Goal: Task Accomplishment & Management: Complete application form

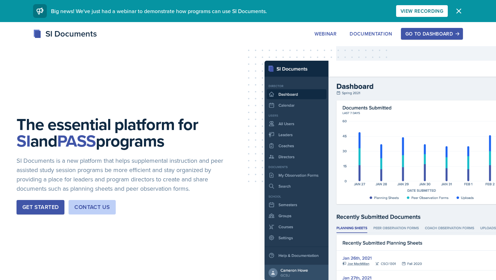
click at [439, 32] on div "Go to Dashboard" at bounding box center [432, 34] width 53 height 6
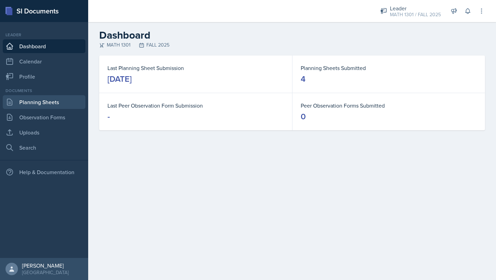
click at [32, 102] on link "Planning Sheets" at bounding box center [44, 102] width 83 height 14
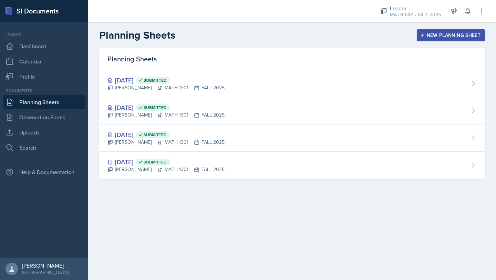
click at [454, 43] on header "Planning Sheets New Planning Sheet" at bounding box center [292, 35] width 408 height 26
click at [448, 37] on div "New Planning Sheet" at bounding box center [451, 35] width 59 height 6
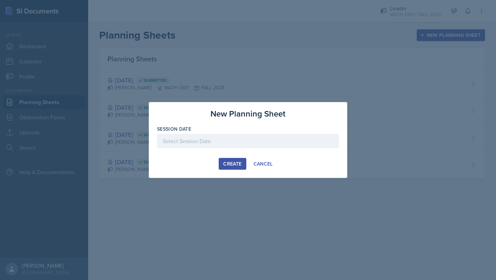
click at [236, 141] on div at bounding box center [248, 141] width 182 height 14
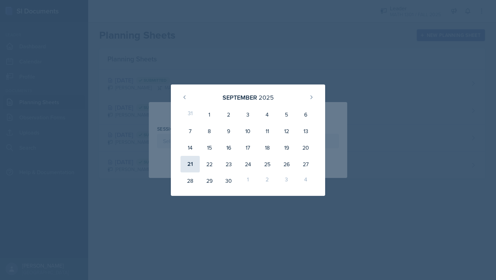
click at [192, 170] on div "21" at bounding box center [190, 164] width 19 height 17
type input "[DATE]"
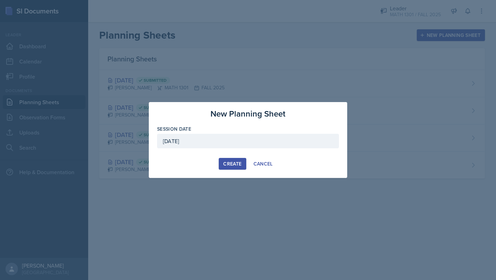
click at [224, 167] on div "Create" at bounding box center [232, 164] width 18 height 6
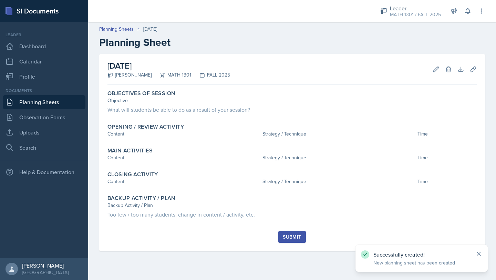
click at [479, 254] on icon at bounding box center [479, 253] width 3 height 3
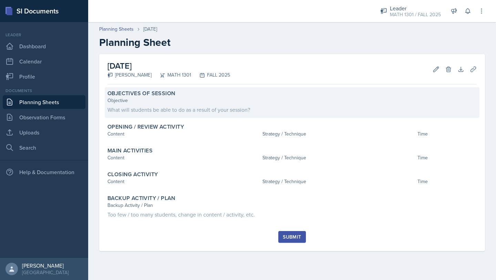
click at [181, 107] on div "What will students be able to do as a result of your session?" at bounding box center [293, 110] width 370 height 8
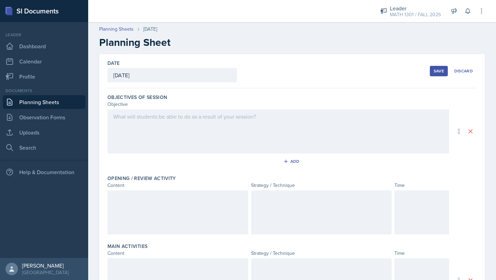
click at [190, 127] on div at bounding box center [279, 131] width 342 height 44
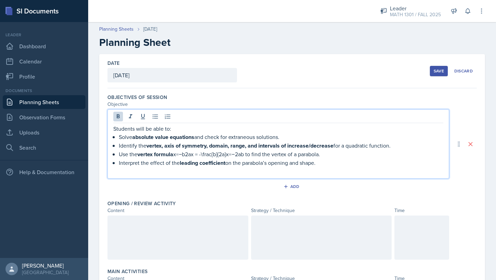
drag, startPoint x: 331, startPoint y: 165, endPoint x: 321, endPoint y: 104, distance: 62.3
click at [321, 104] on div "Objectives of Session Objective Students will be able to: Solve absolute value …" at bounding box center [293, 144] width 370 height 106
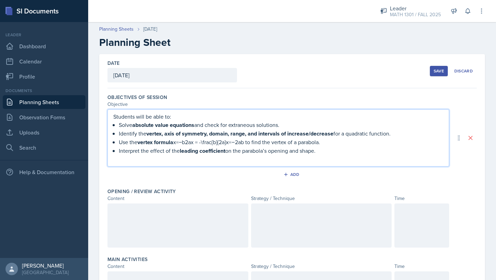
click at [193, 132] on strong "vertex, axis of symmetry, domain, range, and intervals of increase/decrease" at bounding box center [240, 134] width 187 height 8
click at [124, 116] on p "Students will be able to:" at bounding box center [278, 116] width 330 height 8
click at [161, 143] on strong "vertex formula" at bounding box center [156, 142] width 36 height 8
click at [469, 139] on icon at bounding box center [471, 137] width 7 height 7
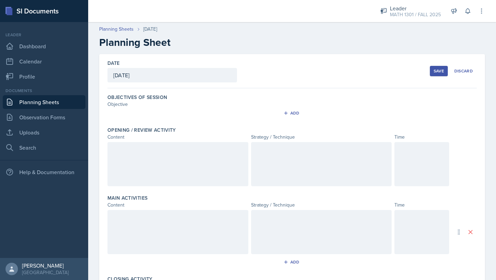
click at [145, 99] on label "Objectives of Session" at bounding box center [138, 97] width 60 height 7
click at [142, 94] on label "Objectives of Session" at bounding box center [138, 97] width 60 height 7
click at [118, 102] on div "Objective" at bounding box center [279, 104] width 342 height 7
click at [300, 113] on button "Add" at bounding box center [292, 113] width 22 height 10
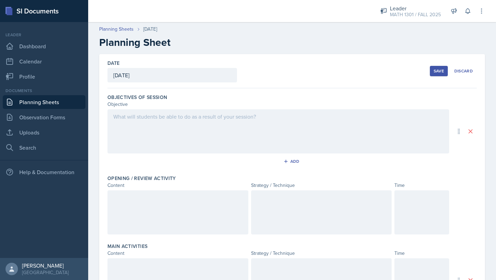
click at [201, 142] on div at bounding box center [279, 131] width 342 height 44
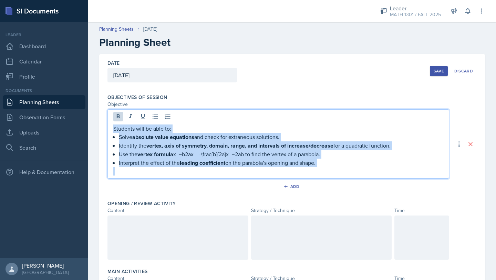
drag, startPoint x: 340, startPoint y: 173, endPoint x: 294, endPoint y: 117, distance: 72.0
click at [294, 117] on div "Students will be able to: Solve absolute value equations and check for extraneo…" at bounding box center [279, 143] width 342 height 69
click at [116, 116] on icon at bounding box center [118, 116] width 7 height 7
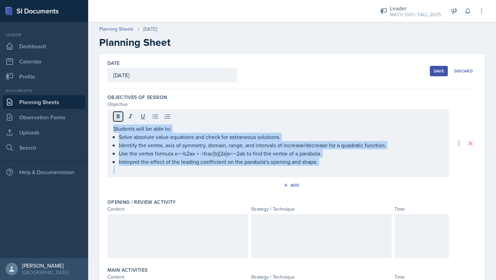
click at [117, 118] on icon at bounding box center [118, 116] width 7 height 7
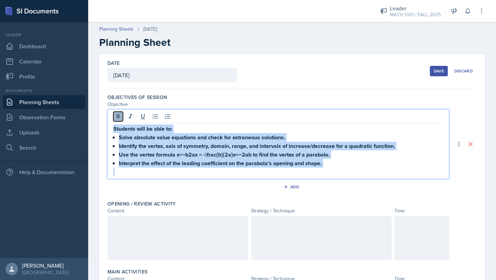
click at [117, 117] on icon at bounding box center [118, 116] width 7 height 7
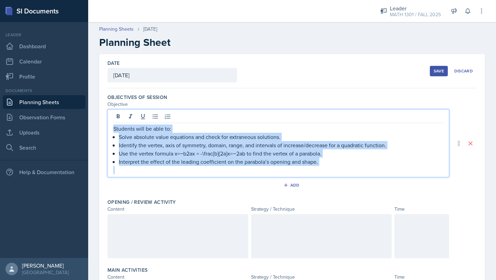
click at [224, 168] on p at bounding box center [278, 170] width 330 height 8
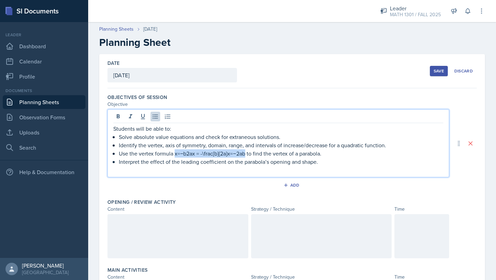
drag, startPoint x: 246, startPoint y: 155, endPoint x: 175, endPoint y: 156, distance: 70.7
click at [175, 156] on p "Use the vertex formula x=−b2ax = -\frac{b}{2a}x=−2ab​ to find the vertex of a p…" at bounding box center [281, 153] width 325 height 8
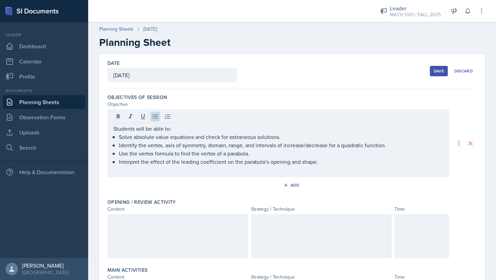
click at [179, 230] on div at bounding box center [178, 236] width 141 height 44
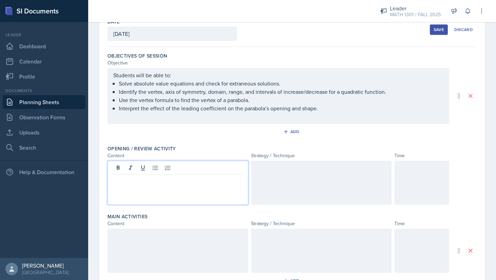
scroll to position [43, 0]
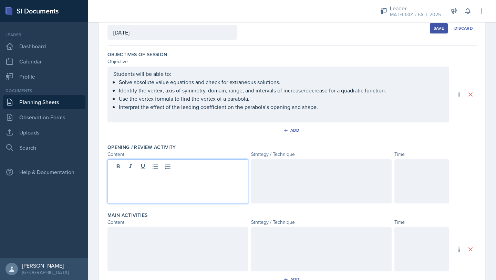
click at [147, 177] on p at bounding box center [177, 178] width 129 height 8
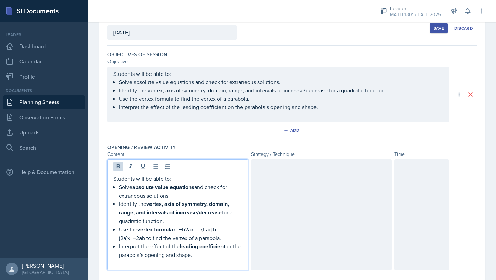
drag, startPoint x: 214, startPoint y: 257, endPoint x: 214, endPoint y: 169, distance: 87.9
click at [214, 169] on div "Students will be able to: Solve absolute value equations and check for extraneo…" at bounding box center [178, 214] width 141 height 111
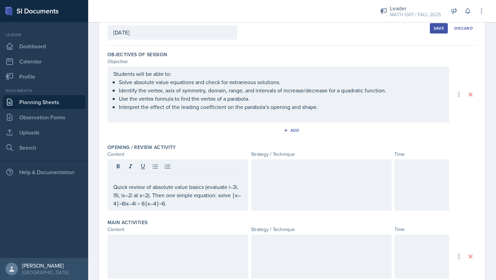
click at [112, 187] on div "Quick review of absolute value basics (evaluate |–3|, |5|, |x–2| at x=2). Then …" at bounding box center [178, 184] width 141 height 51
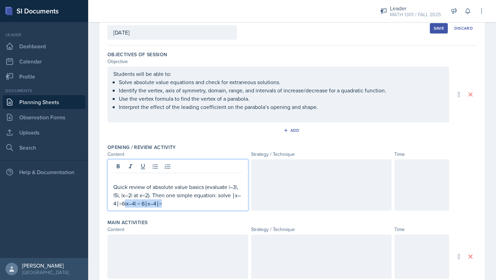
drag, startPoint x: 163, startPoint y: 204, endPoint x: 125, endPoint y: 203, distance: 38.0
click at [124, 203] on p "Quick review of absolute value basics (evaluate |–3|, |5|, |x–2| at x=2). Then …" at bounding box center [177, 195] width 129 height 25
click at [115, 180] on p at bounding box center [177, 178] width 129 height 8
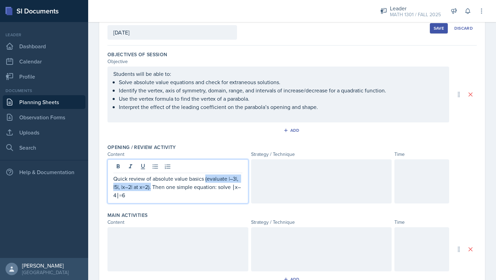
drag, startPoint x: 206, startPoint y: 179, endPoint x: 153, endPoint y: 187, distance: 53.8
click at [152, 187] on p "Quick review of absolute value basics (evaluate |–3|, |5|, |x–2| at x=2). Then …" at bounding box center [177, 186] width 129 height 25
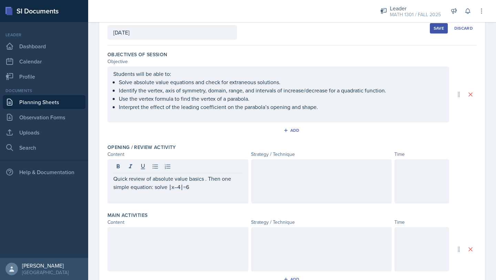
click at [287, 178] on div at bounding box center [321, 181] width 141 height 44
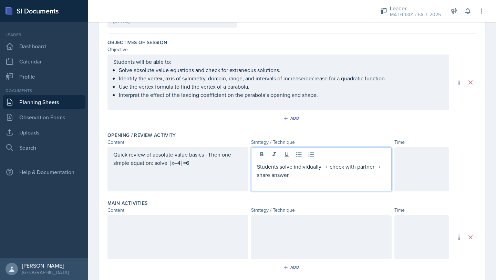
click at [328, 166] on p "Students solve individually → check with partner → share answer." at bounding box center [321, 170] width 129 height 17
click at [386, 168] on div "Students solve individually and check with partner → share answer." at bounding box center [321, 169] width 141 height 44
click at [383, 168] on p "Students solve individually and check with partner → share answer." at bounding box center [321, 170] width 129 height 17
click at [301, 175] on p "Students solve individually and check with partner by sharing the share answer." at bounding box center [321, 170] width 129 height 17
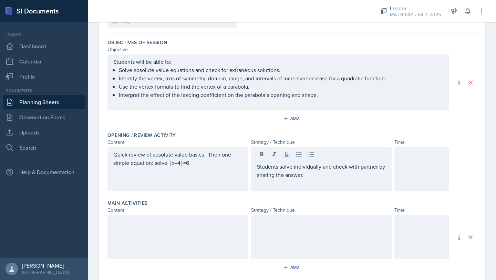
click at [406, 159] on div at bounding box center [422, 169] width 55 height 44
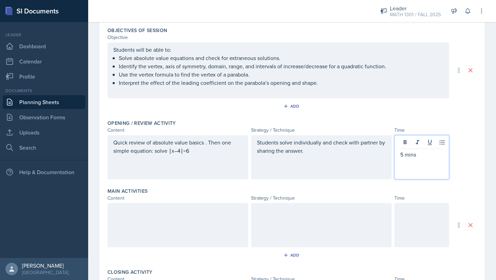
click at [155, 218] on div at bounding box center [178, 225] width 141 height 44
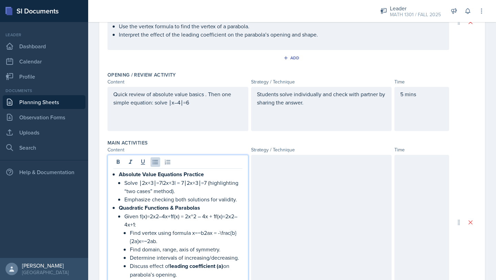
scroll to position [147, 0]
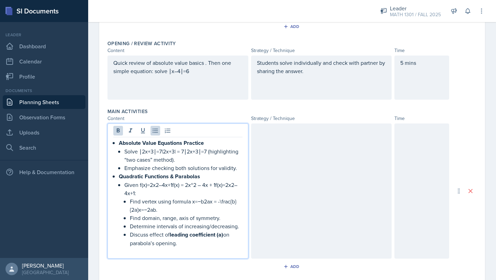
drag, startPoint x: 182, startPoint y: 242, endPoint x: 113, endPoint y: 139, distance: 124.2
click at [119, 139] on ul "Absolute Value Equations Practice Solve ∣2x+3∣=7|2x+3| = 7∣2x+3∣=7 (highlightin…" at bounding box center [181, 193] width 124 height 109
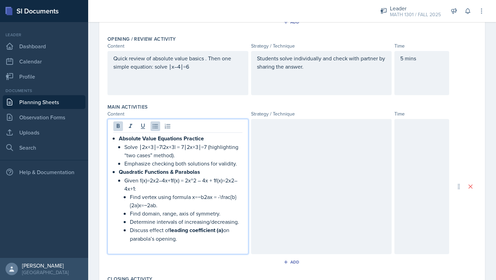
scroll to position [239, 0]
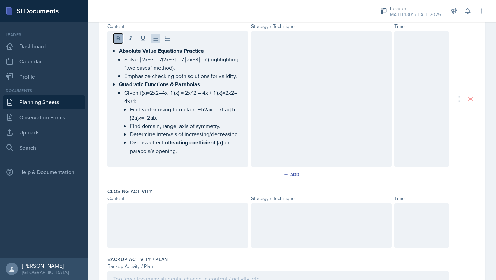
click at [119, 38] on icon at bounding box center [118, 38] width 3 height 4
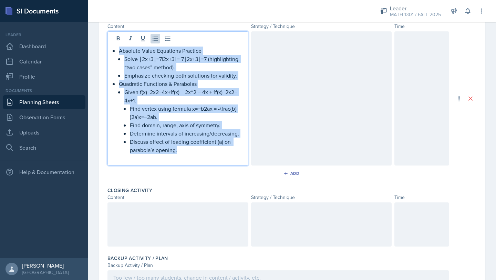
click at [152, 94] on p "Given f(x)=2x2–4x+1f(x) = 2x^2 – 4x + 1f(x)=2x2–4x+1:" at bounding box center [183, 96] width 118 height 17
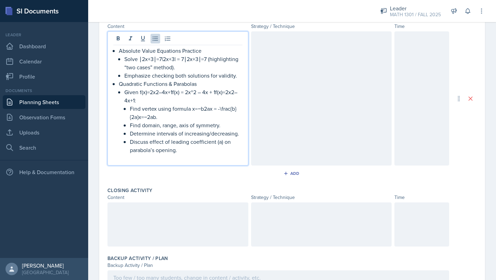
click at [116, 48] on div "Absolute Value Equations Practice Solve ∣2x+3∣=7|2x+3| = 7∣2x+3∣=7 (highlightin…" at bounding box center [177, 105] width 129 height 116
click at [173, 80] on p "Quadratic Functions & Parabolas" at bounding box center [181, 84] width 124 height 8
drag, startPoint x: 160, startPoint y: 59, endPoint x: 203, endPoint y: 61, distance: 42.4
click at [203, 61] on p "Solve ∣2x+3∣=7|2x+3| = 7∣2x+3∣=7 (highlighting “two cases” method)." at bounding box center [183, 63] width 118 height 17
click at [162, 59] on p "Solve ∣2x+3∣=7| (highlighting “two cases” method)." at bounding box center [183, 63] width 118 height 17
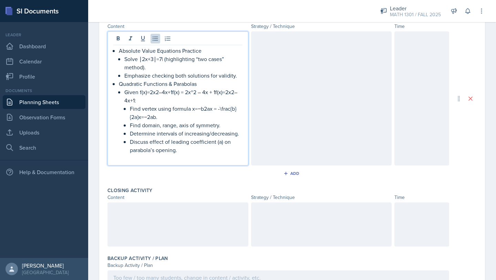
click at [163, 60] on p "Solve ∣2x+3∣=7| (highlighting “two cases” method)." at bounding box center [183, 63] width 118 height 17
drag, startPoint x: 161, startPoint y: 59, endPoint x: 169, endPoint y: 69, distance: 12.5
click at [169, 69] on p "Solve ∣2x+3∣=7| (highlighting “two cases” method)." at bounding box center [183, 63] width 118 height 17
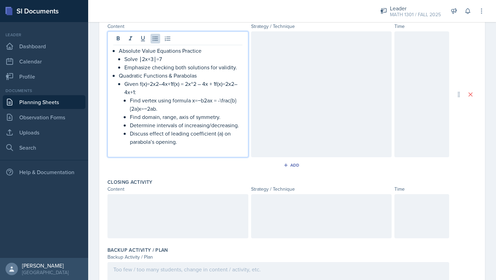
click at [239, 65] on p "Emphasize checking both solutions for validity." at bounding box center [183, 67] width 118 height 8
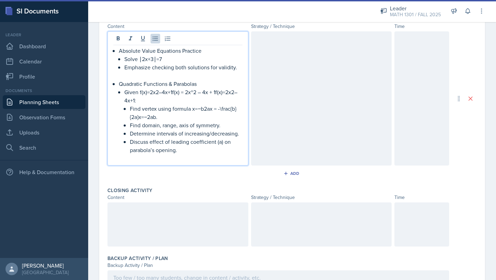
click at [154, 95] on p "Given f(x)=2x2–4x+1f(x) = 2x^2 – 4x + 1f(x)=2x2–4x+1:" at bounding box center [183, 96] width 118 height 17
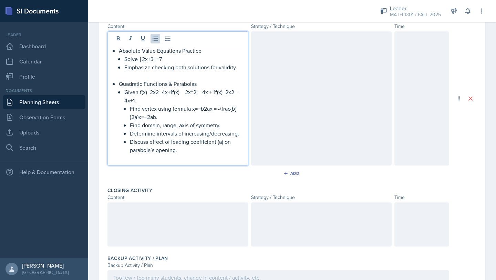
click at [154, 93] on p "Given f(x)=2x2–4x+1f(x) = 2x^2 – 4x + 1f(x)=2x2–4x+1:" at bounding box center [183, 96] width 118 height 17
drag, startPoint x: 173, startPoint y: 92, endPoint x: 140, endPoint y: 91, distance: 33.1
click at [140, 91] on p "Given f(x)=2x2–4x+1f(x) = 2x^2 – 4x + 1f(x)=2x2–4x+1:" at bounding box center [183, 96] width 118 height 17
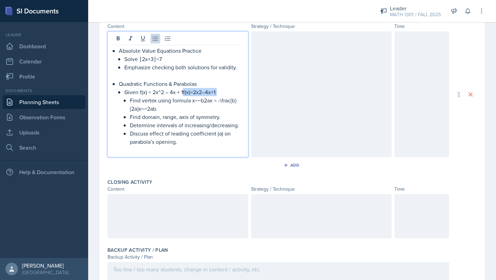
drag, startPoint x: 184, startPoint y: 93, endPoint x: 222, endPoint y: 92, distance: 38.0
click at [222, 92] on p "Given f(x) = 2x^2 – 4x + 1f(x)=2x2–4x+1:" at bounding box center [183, 92] width 118 height 8
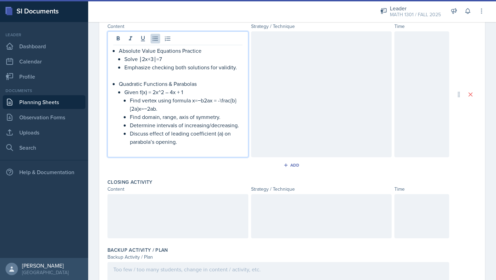
click at [204, 101] on p "Find vertex using formula x=−b2ax = -\frac{b}{2a}x=−2ab​." at bounding box center [186, 104] width 113 height 17
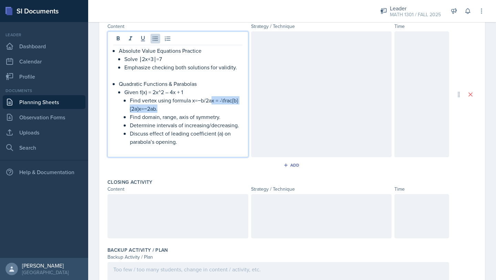
drag, startPoint x: 213, startPoint y: 101, endPoint x: 249, endPoint y: 109, distance: 36.7
click at [249, 109] on div "Absolute Value Equations Practice Solve ∣2x+3∣=7 Emphasize checking both soluti…" at bounding box center [279, 94] width 342 height 126
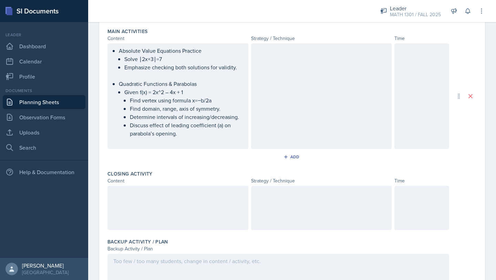
click at [302, 98] on div at bounding box center [321, 96] width 141 height 106
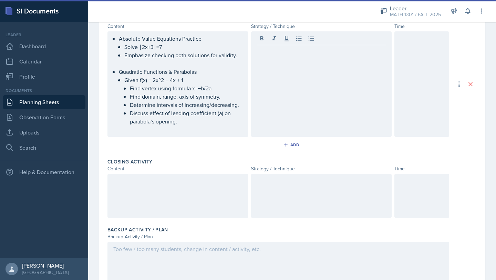
click at [153, 189] on div at bounding box center [178, 196] width 141 height 44
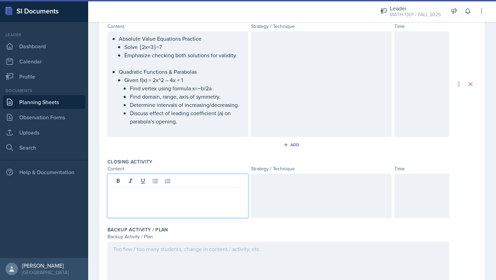
scroll to position [251, 0]
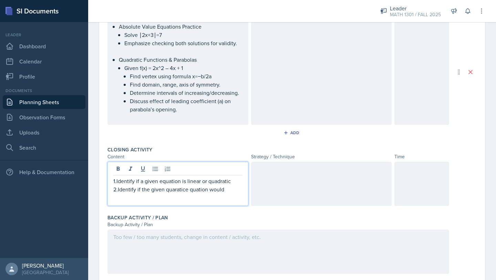
click at [189, 191] on p "2.Identify if the given quaratice quation would" at bounding box center [177, 189] width 129 height 8
click at [210, 189] on p "2.Identify if the given quadratic would" at bounding box center [177, 189] width 129 height 8
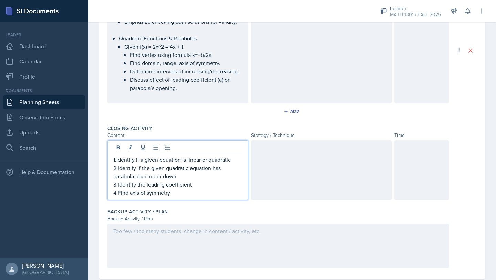
scroll to position [206, 0]
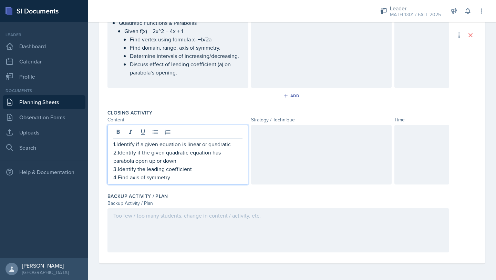
click at [275, 144] on div at bounding box center [321, 155] width 141 height 60
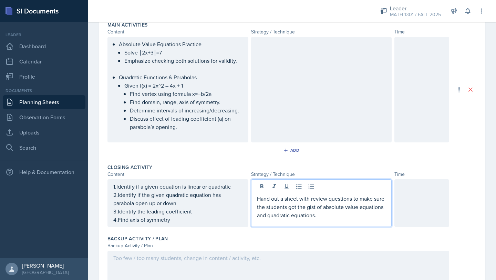
scroll to position [203, 0]
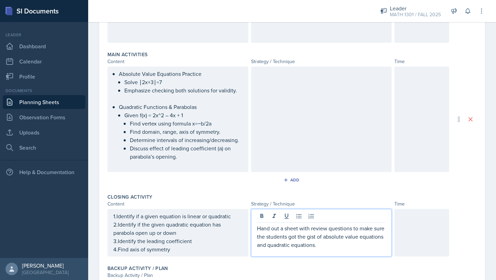
click at [285, 124] on div at bounding box center [321, 120] width 141 height 106
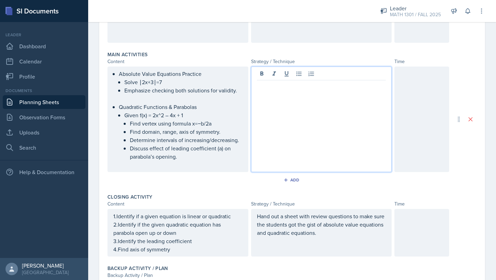
scroll to position [215, 0]
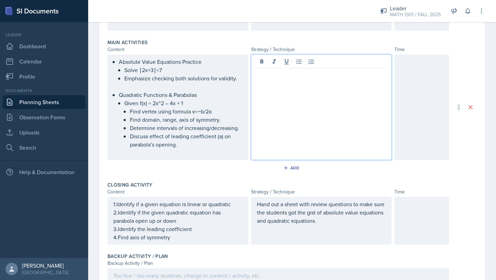
paste div
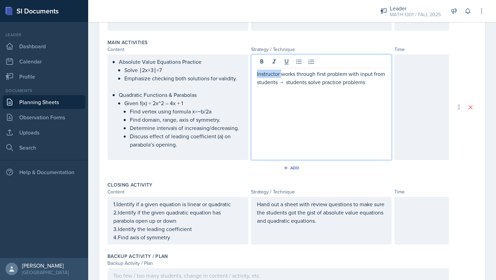
drag, startPoint x: 281, startPoint y: 73, endPoint x: 252, endPoint y: 77, distance: 28.6
click at [252, 77] on div "Instructor works through first problem with input from students → students solv…" at bounding box center [321, 107] width 141 height 106
click at [385, 72] on p "I work through first problem with input from students → students solve practice…" at bounding box center [321, 78] width 129 height 17
click at [310, 81] on p "I work through first problem with input from students on the board, then→ stude…" at bounding box center [321, 82] width 129 height 25
click at [382, 84] on p "I work through first problem with input from students on the board, then studen…" at bounding box center [321, 78] width 129 height 17
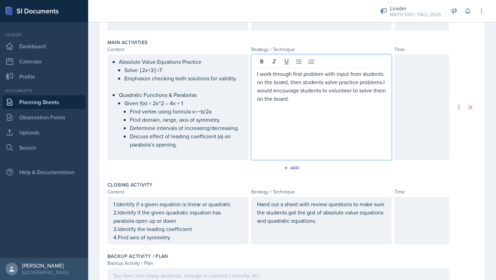
click at [386, 90] on p "I work through first problem with input from students on the board, then studen…" at bounding box center [321, 86] width 129 height 33
click at [292, 101] on p "I work through first problem with input from students on the board, then studen…" at bounding box center [321, 86] width 129 height 33
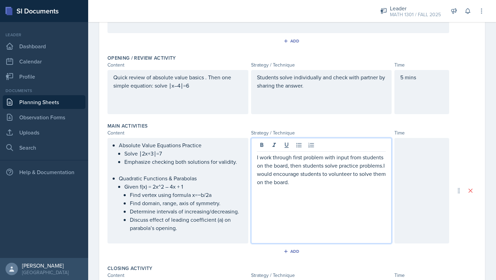
scroll to position [275, 0]
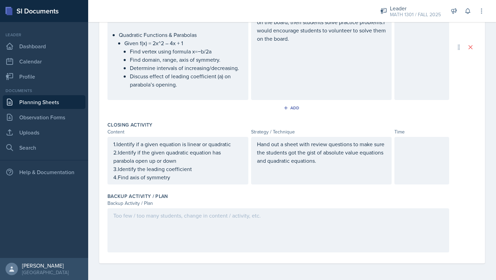
click at [410, 65] on div at bounding box center [422, 47] width 55 height 106
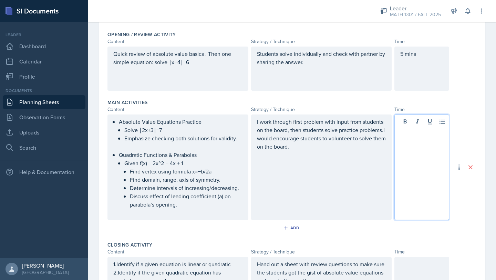
scroll to position [128, 0]
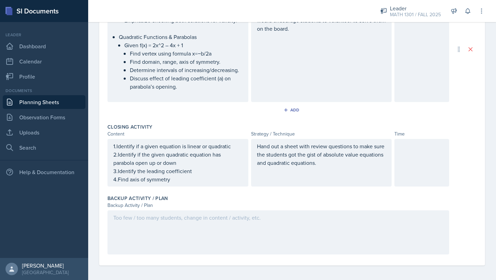
click at [414, 160] on div at bounding box center [422, 163] width 55 height 48
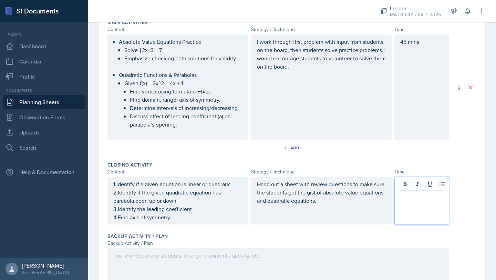
scroll to position [271, 0]
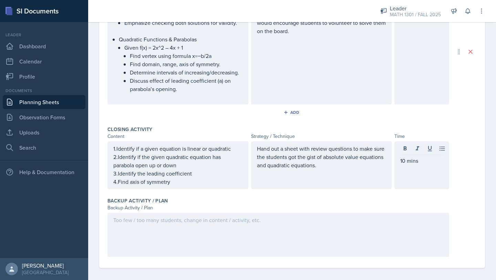
click at [211, 238] on div at bounding box center [279, 235] width 342 height 44
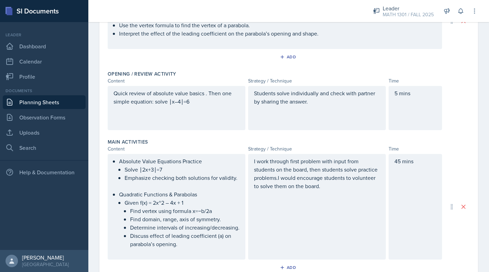
scroll to position [0, 0]
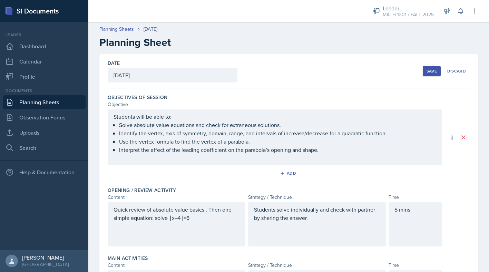
click at [434, 71] on div "Save" at bounding box center [431, 71] width 10 height 6
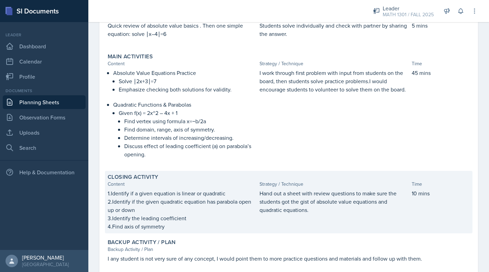
scroll to position [194, 0]
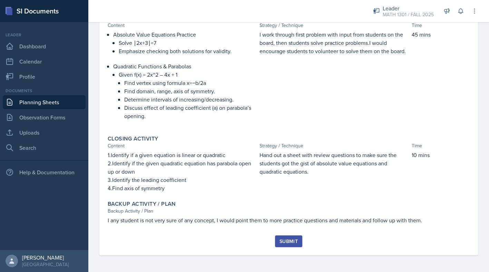
click at [287, 238] on div "Submit" at bounding box center [288, 241] width 18 height 6
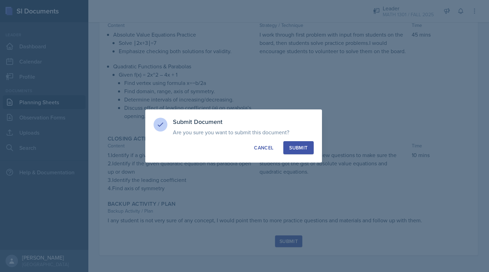
click at [299, 145] on div "Submit" at bounding box center [298, 147] width 18 height 7
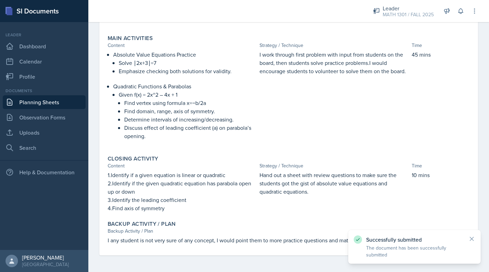
scroll to position [174, 0]
click at [28, 138] on link "Uploads" at bounding box center [44, 132] width 83 height 14
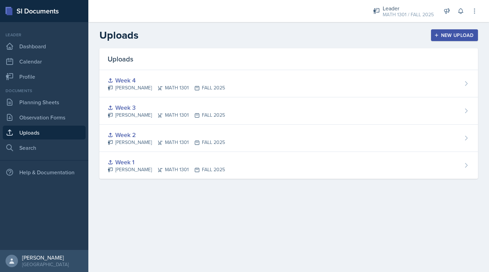
click at [25, 130] on link "Uploads" at bounding box center [44, 132] width 83 height 14
click at [449, 26] on header "Uploads New Upload" at bounding box center [288, 35] width 400 height 26
click at [445, 35] on div "New Upload" at bounding box center [454, 35] width 38 height 6
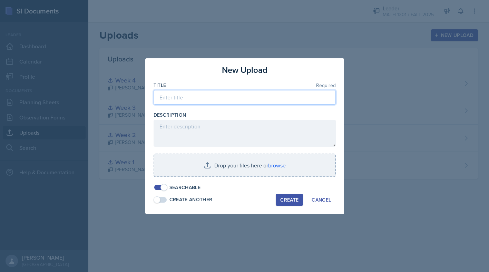
click at [247, 103] on input at bounding box center [244, 97] width 182 height 14
type input "w"
type input "Week 5"
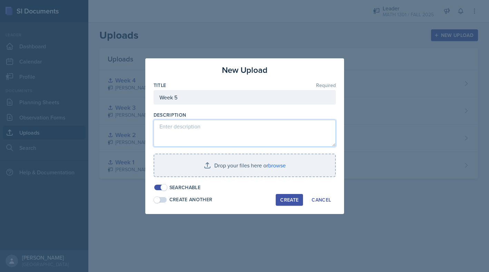
click at [245, 133] on textarea at bounding box center [244, 133] width 182 height 27
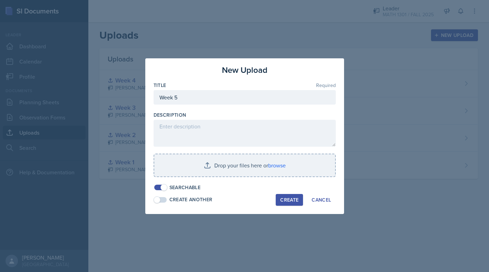
click at [293, 194] on button "Create" at bounding box center [288, 200] width 27 height 12
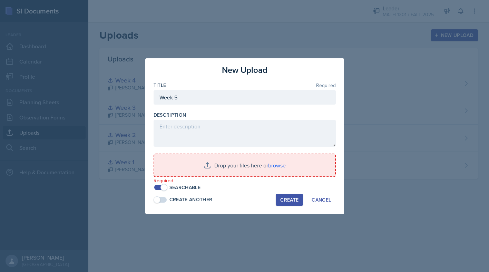
click at [293, 198] on div "Create" at bounding box center [289, 200] width 18 height 6
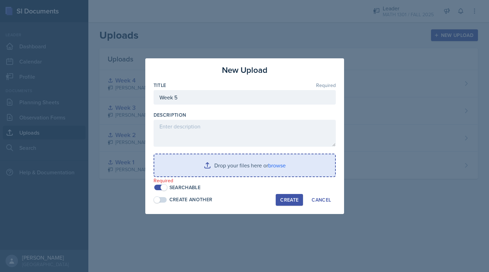
click at [274, 158] on input "file" at bounding box center [244, 165] width 181 height 22
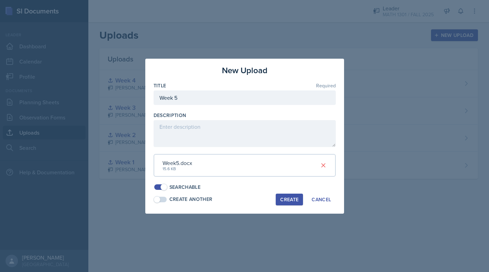
click at [289, 197] on div "Create" at bounding box center [289, 200] width 18 height 6
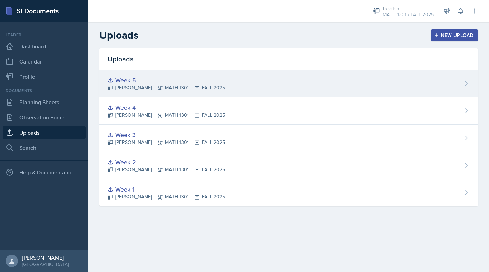
click at [129, 78] on div "Week 5" at bounding box center [166, 80] width 117 height 9
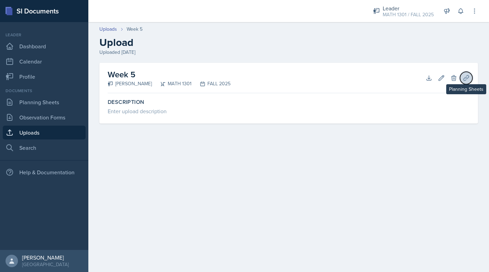
click at [468, 73] on button "Planning Sheets" at bounding box center [466, 78] width 12 height 12
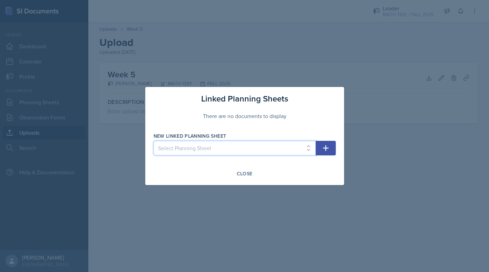
click at [312, 143] on select "Select Planning Sheet [DATE] [DATE] [DATE] [DATE] [DATE]" at bounding box center [234, 148] width 162 height 14
select select "547cffe7-4009-4ca5-8cad-ba0d77388ab6"
click at [153, 141] on select "Select Planning Sheet [DATE] [DATE] [DATE] [DATE] [DATE]" at bounding box center [234, 148] width 162 height 14
click at [332, 144] on button "button" at bounding box center [325, 148] width 20 height 14
select select
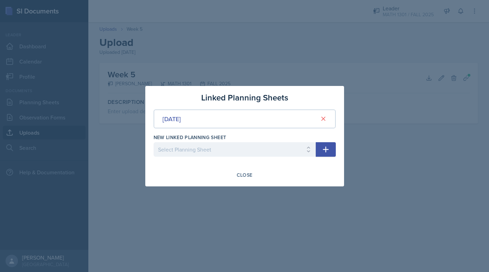
click at [380, 98] on div at bounding box center [244, 136] width 489 height 272
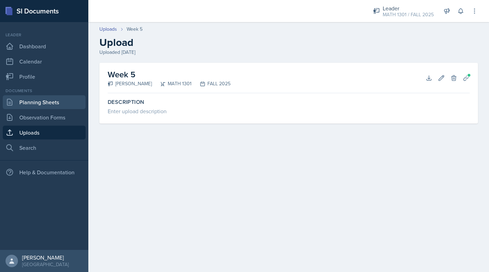
click at [32, 104] on link "Planning Sheets" at bounding box center [44, 102] width 83 height 14
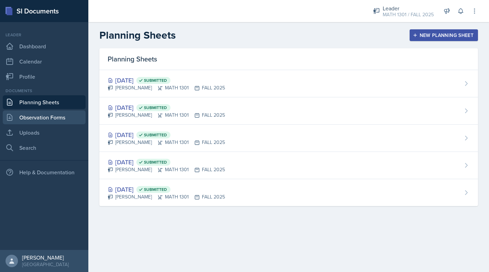
click at [36, 119] on link "Observation Forms" at bounding box center [44, 117] width 83 height 14
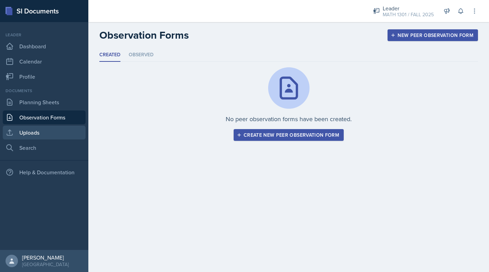
click at [36, 128] on link "Uploads" at bounding box center [44, 132] width 83 height 14
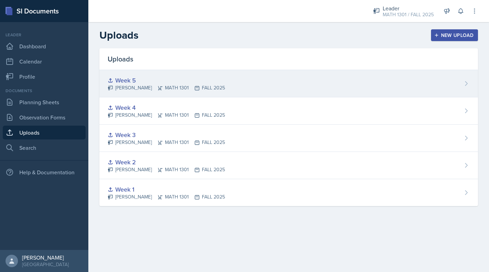
click at [120, 79] on div "Week 5" at bounding box center [166, 80] width 117 height 9
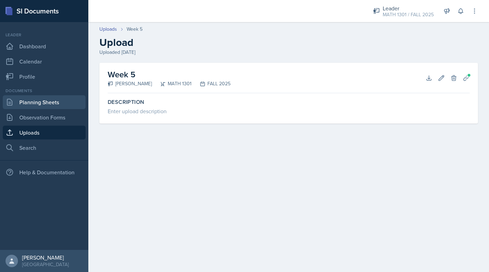
click at [40, 102] on link "Planning Sheets" at bounding box center [44, 102] width 83 height 14
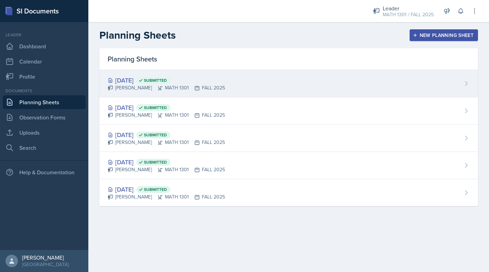
click at [136, 79] on div "[DATE] Submitted" at bounding box center [166, 80] width 117 height 9
